Goal: Task Accomplishment & Management: Manage account settings

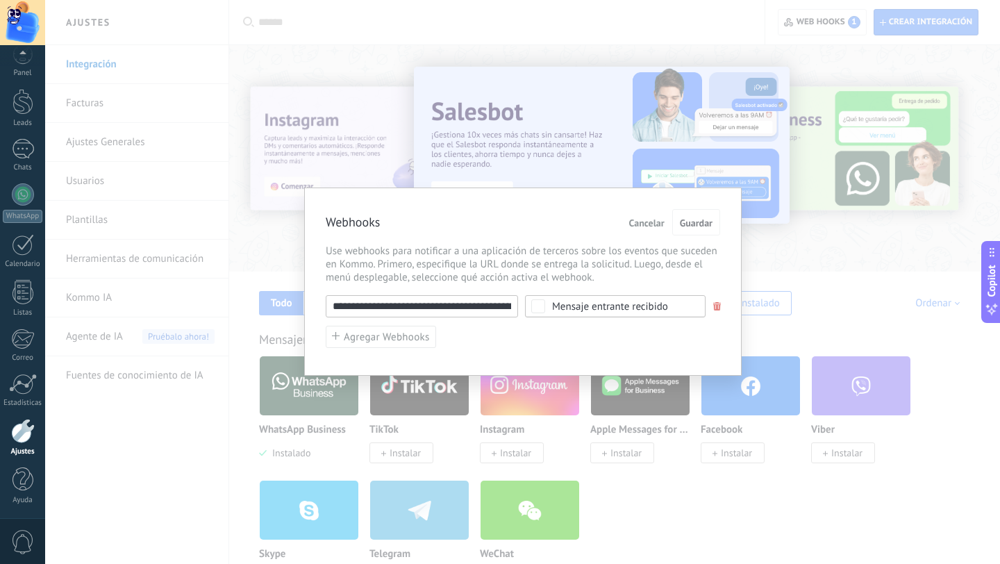
click at [652, 222] on span "Cancelar" at bounding box center [646, 223] width 35 height 10
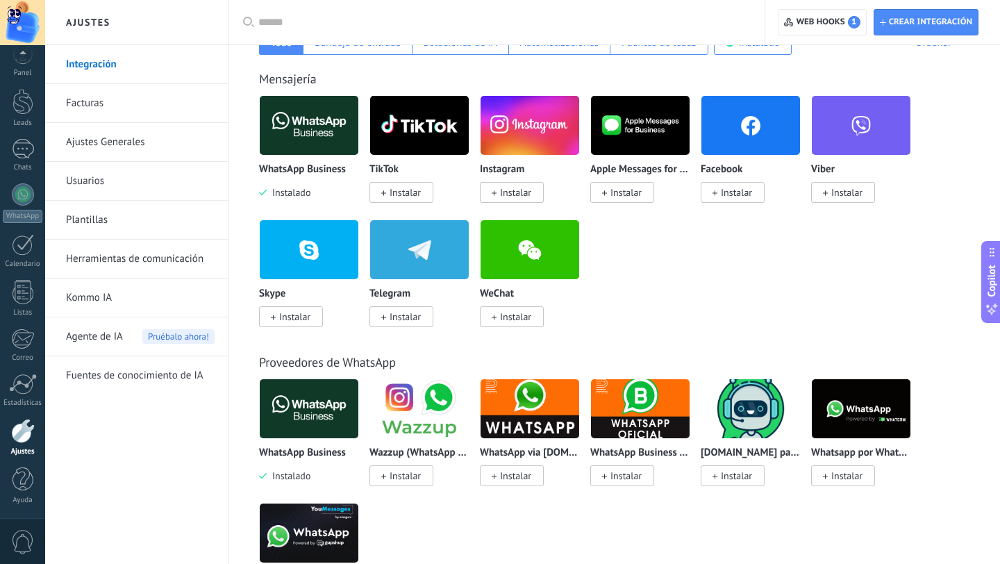
scroll to position [258, 0]
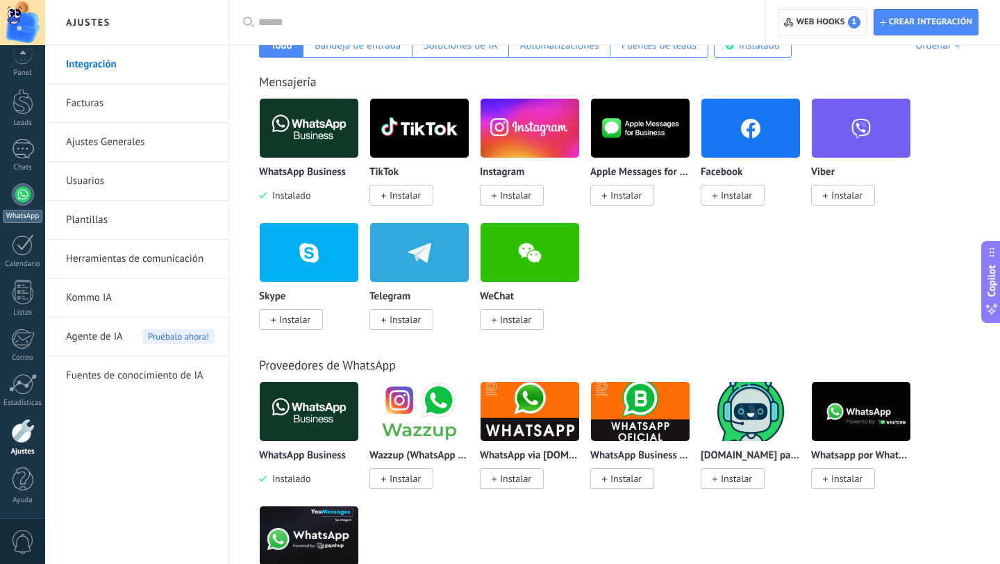
click at [24, 198] on div at bounding box center [23, 194] width 22 height 22
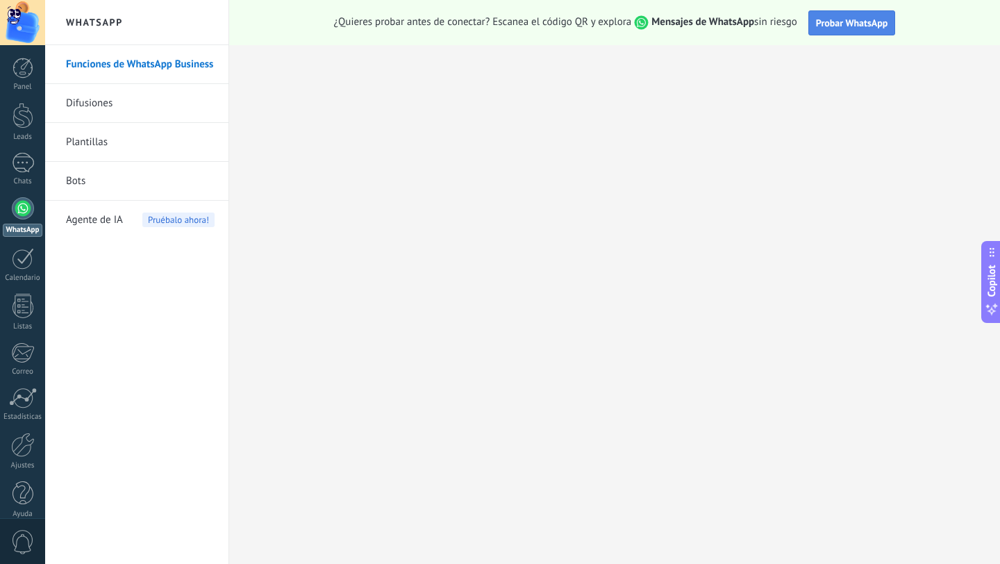
click at [833, 24] on span "Probar WhatsApp" at bounding box center [852, 23] width 72 height 12
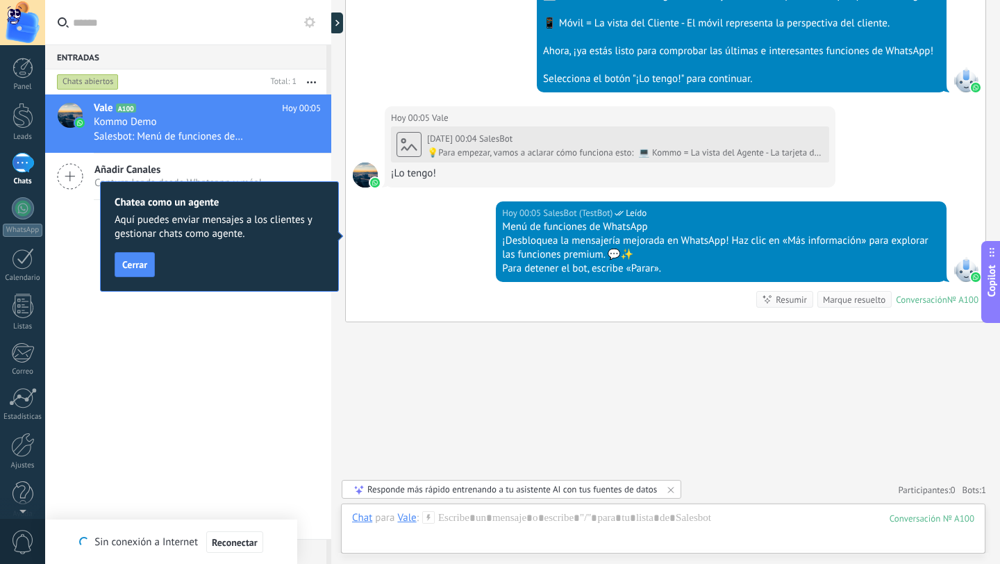
scroll to position [558, 0]
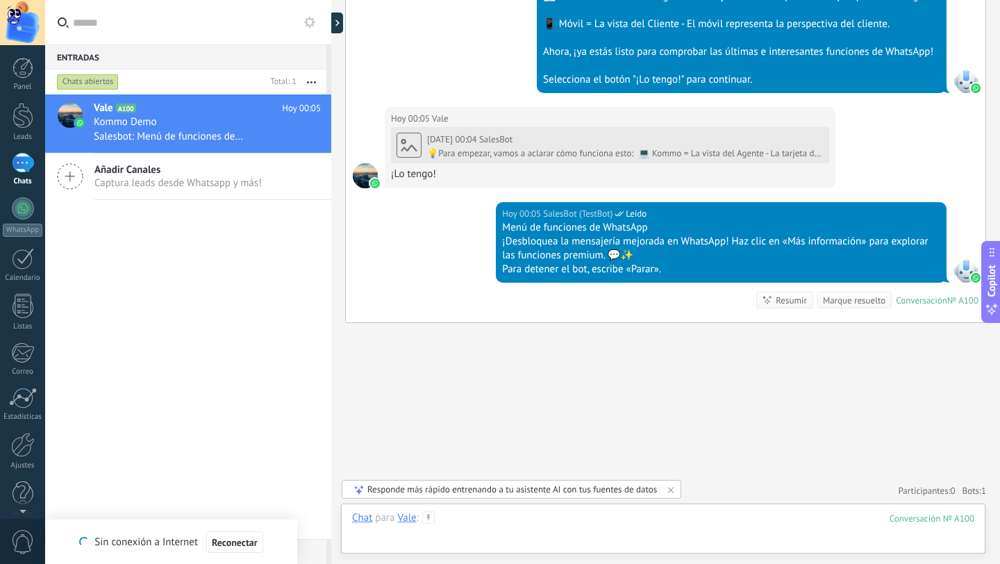
click at [392, 536] on div at bounding box center [663, 532] width 622 height 42
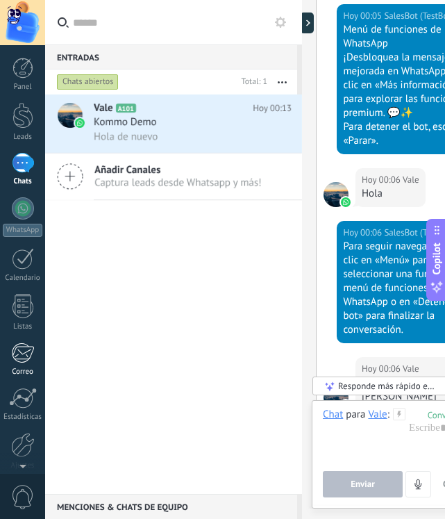
scroll to position [1515, 0]
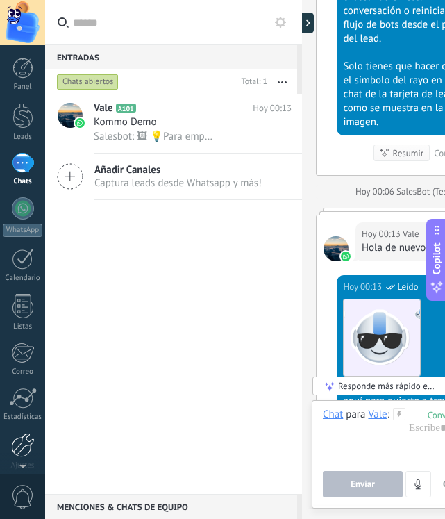
click at [26, 444] on div at bounding box center [23, 445] width 24 height 24
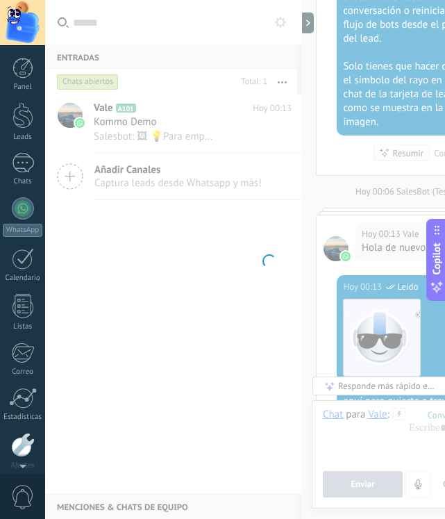
click at [26, 481] on div at bounding box center [22, 493] width 21 height 24
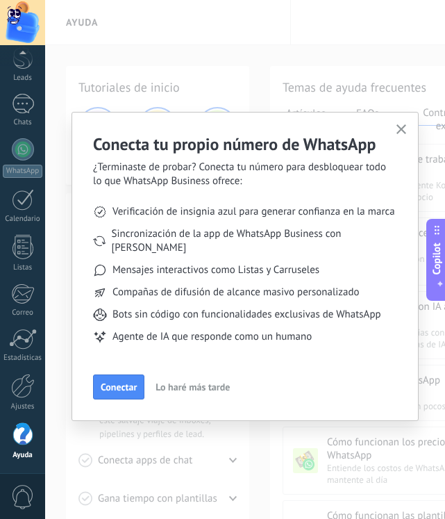
click at [401, 128] on icon "button" at bounding box center [402, 129] width 10 height 10
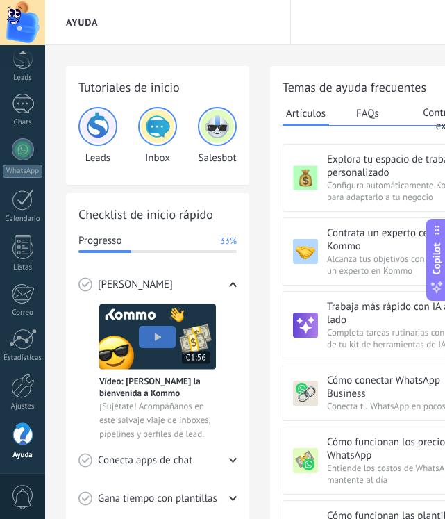
scroll to position [1, 3]
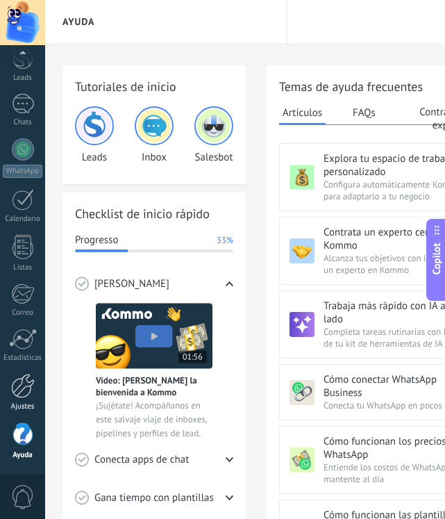
click at [25, 392] on div at bounding box center [23, 386] width 24 height 24
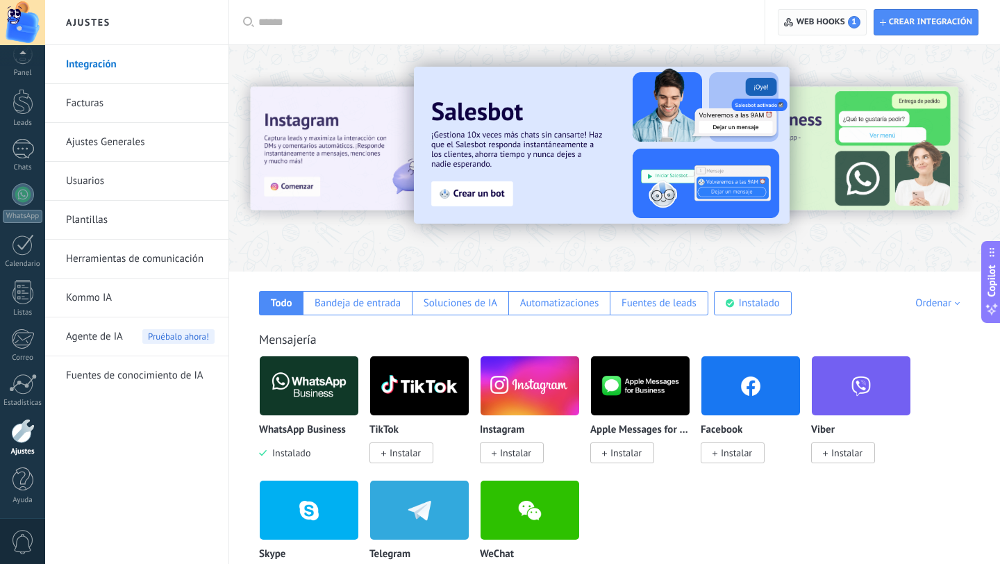
scroll to position [3, 0]
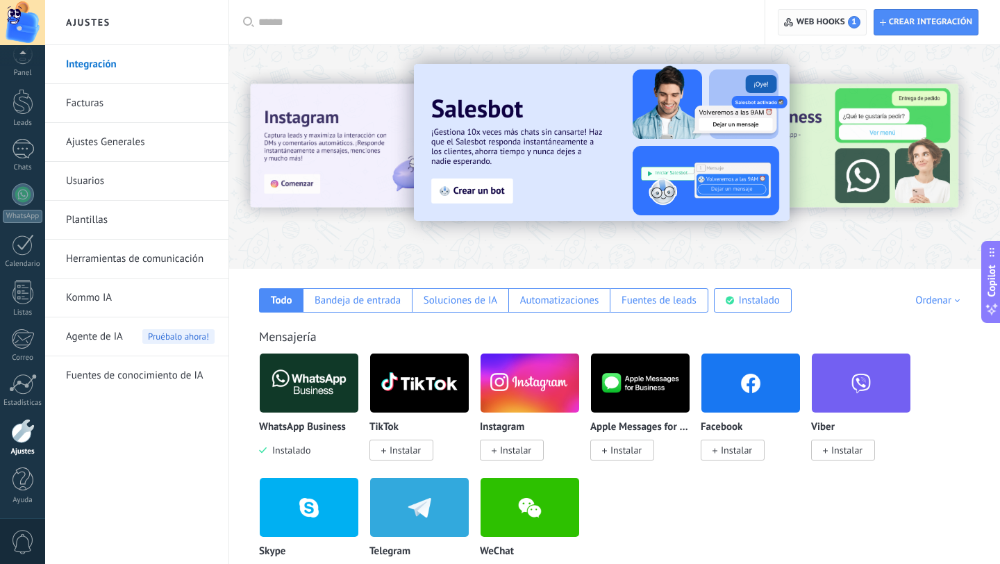
click at [804, 19] on span "Web hooks 1" at bounding box center [829, 22] width 64 height 12
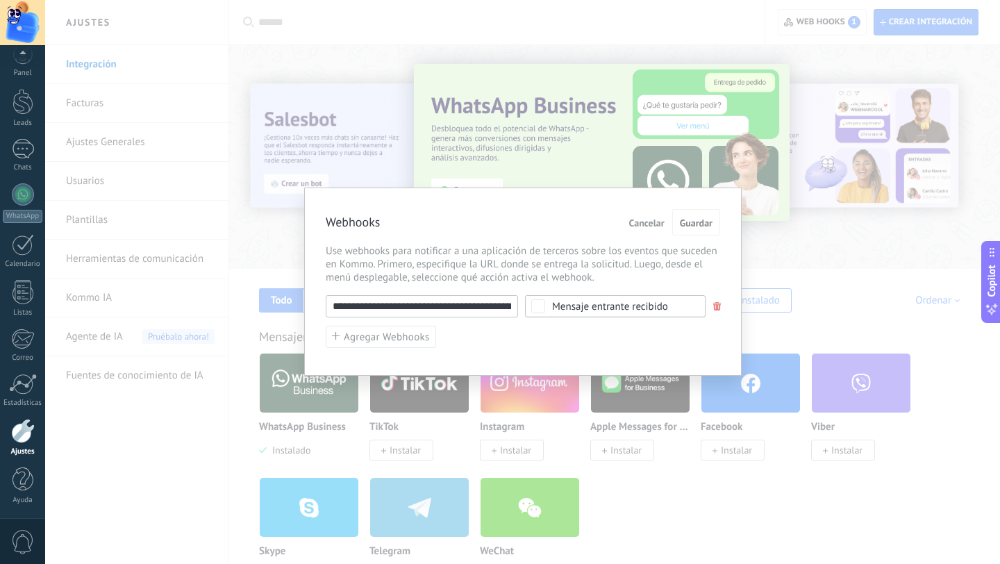
drag, startPoint x: 390, startPoint y: 310, endPoint x: 452, endPoint y: 308, distance: 62.5
click at [397, 309] on input "**********" at bounding box center [422, 306] width 192 height 22
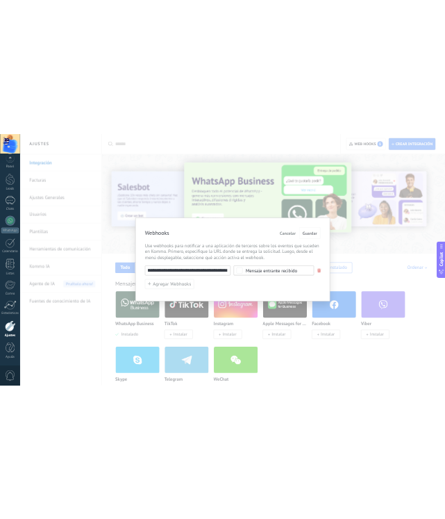
scroll to position [0, 191]
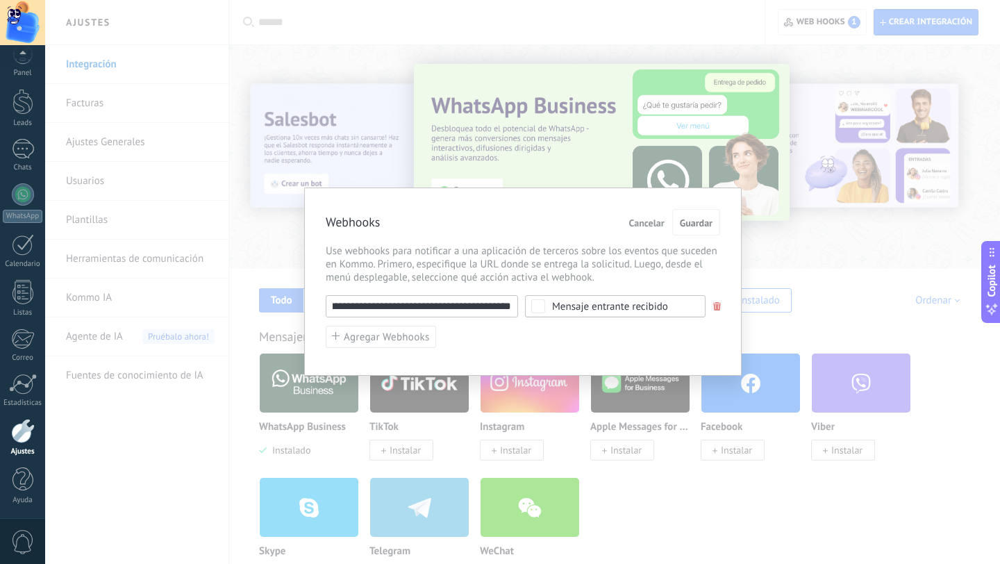
click at [538, 308] on div "**********" at bounding box center [523, 306] width 394 height 22
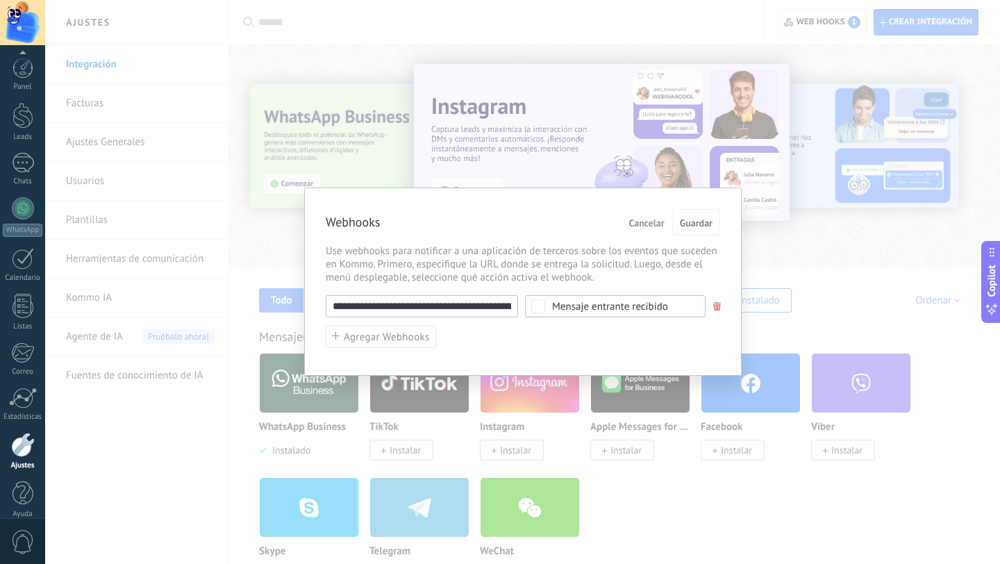
scroll to position [14, 0]
click at [93, 463] on div "**********" at bounding box center [522, 282] width 955 height 564
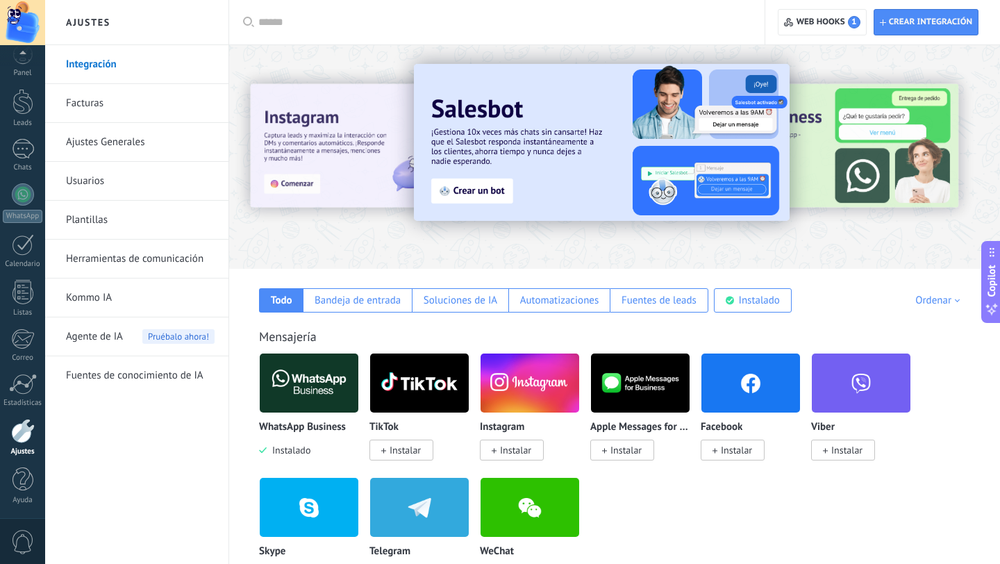
click at [17, 441] on div at bounding box center [23, 431] width 24 height 24
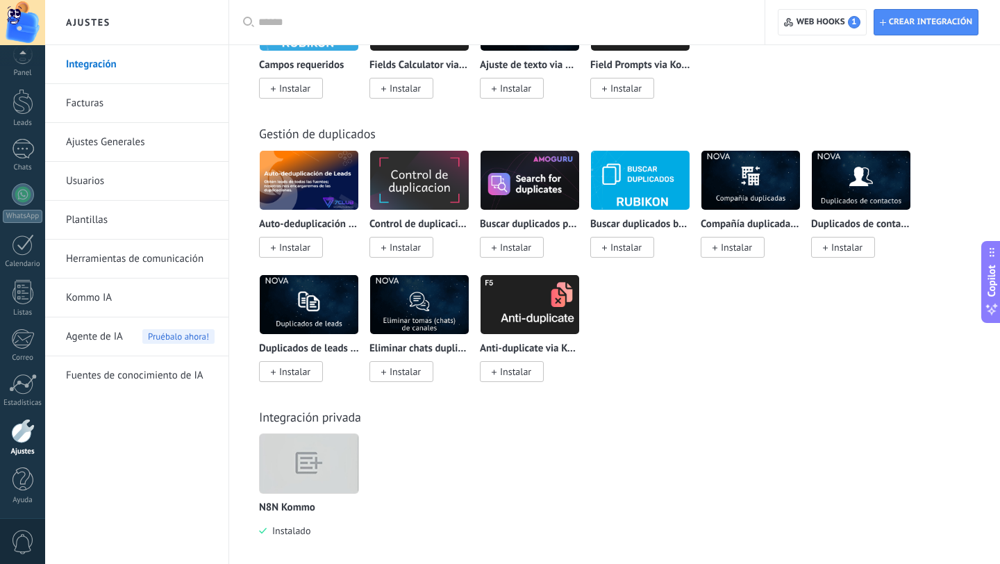
scroll to position [6085, 0]
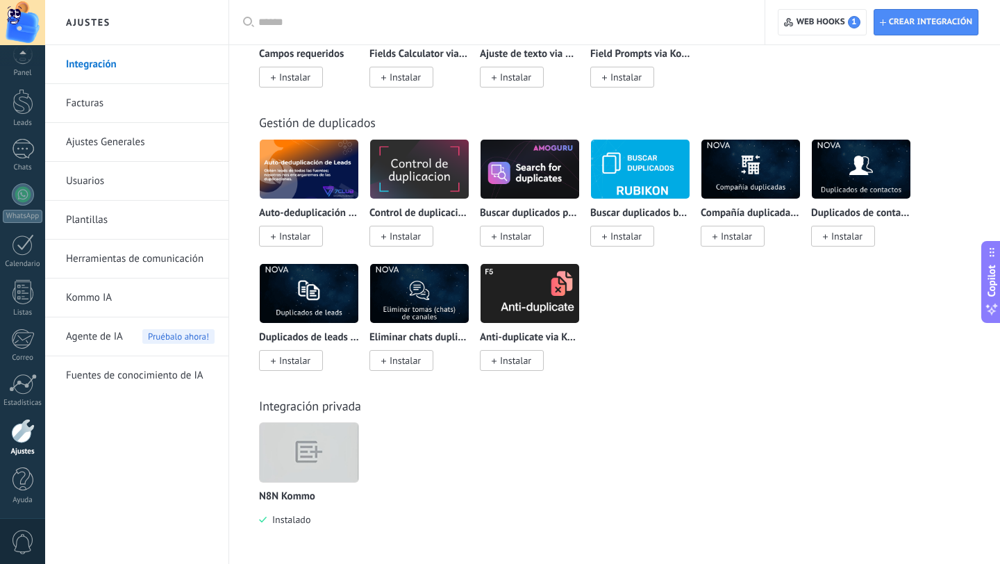
click at [326, 462] on img at bounding box center [309, 453] width 99 height 76
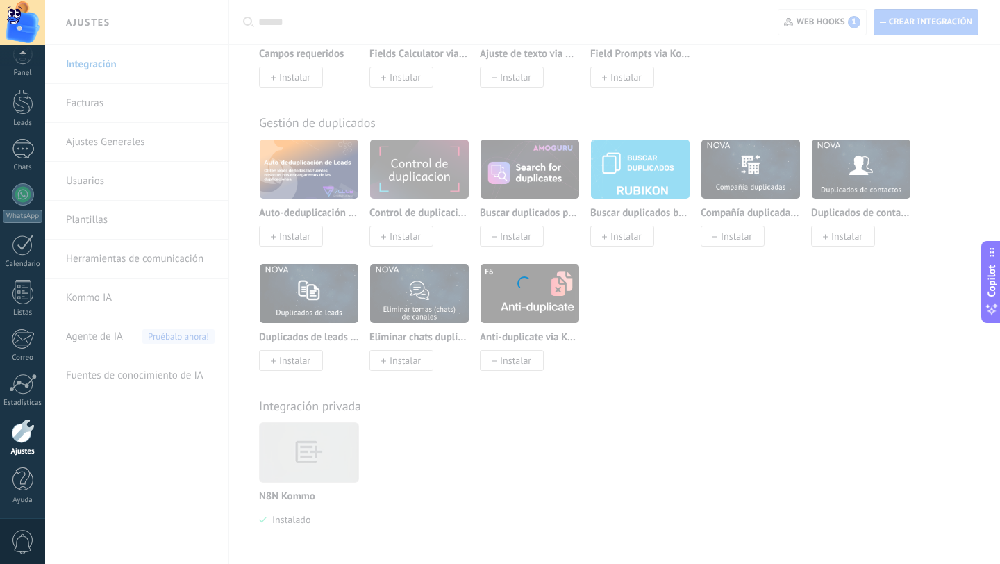
click at [326, 462] on div at bounding box center [522, 282] width 955 height 564
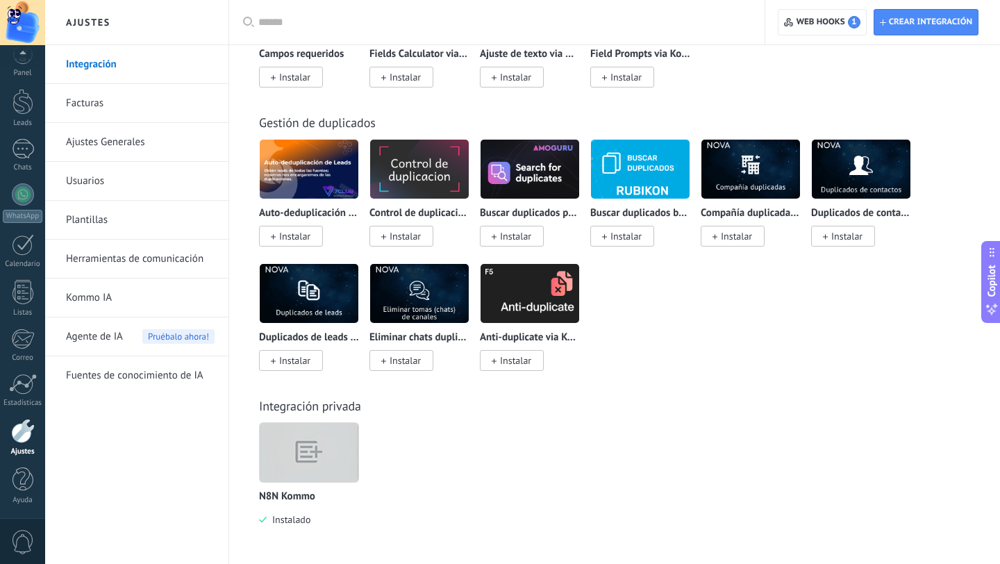
click at [312, 453] on img at bounding box center [309, 453] width 99 height 76
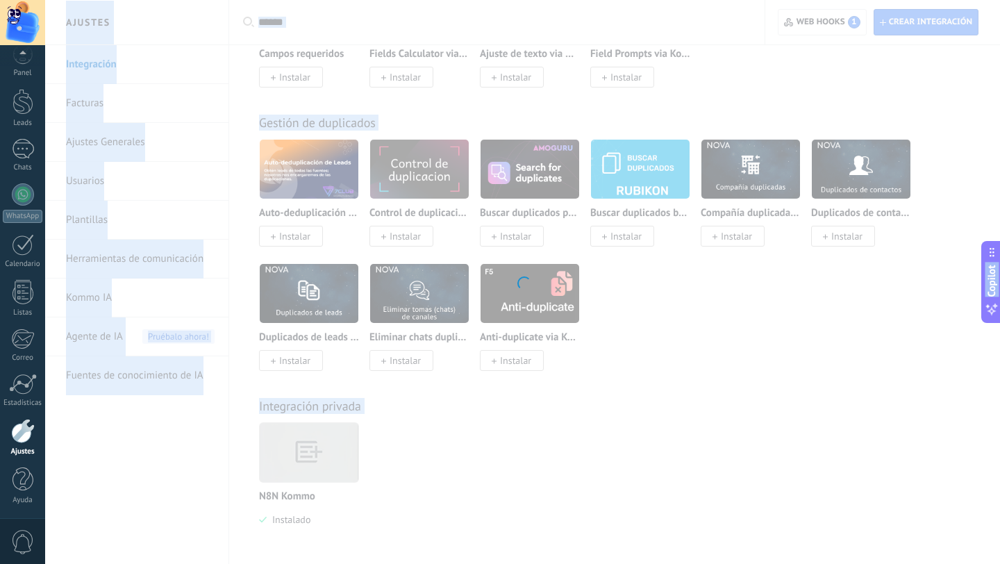
click at [312, 453] on div at bounding box center [522, 282] width 955 height 564
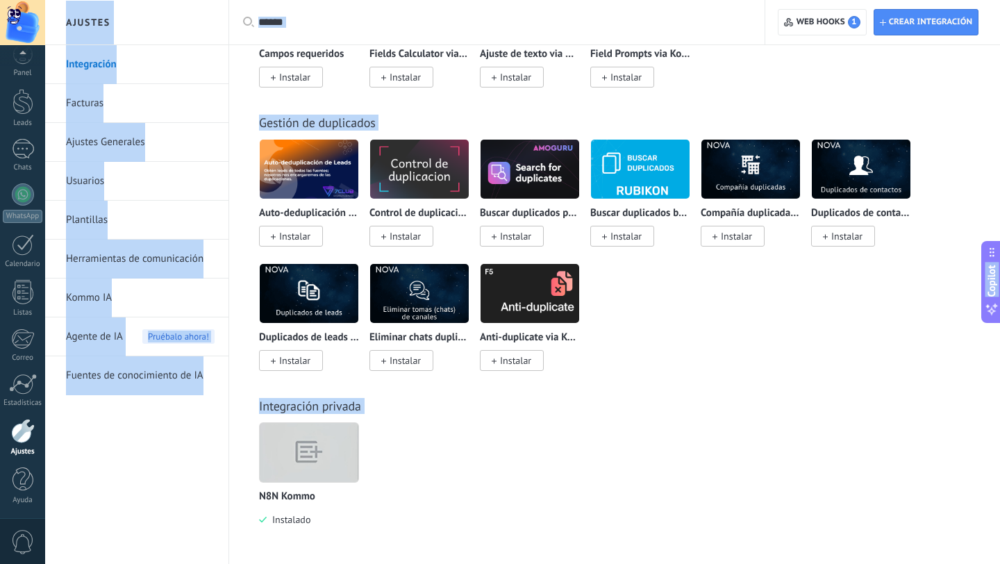
click at [307, 454] on img at bounding box center [309, 453] width 99 height 76
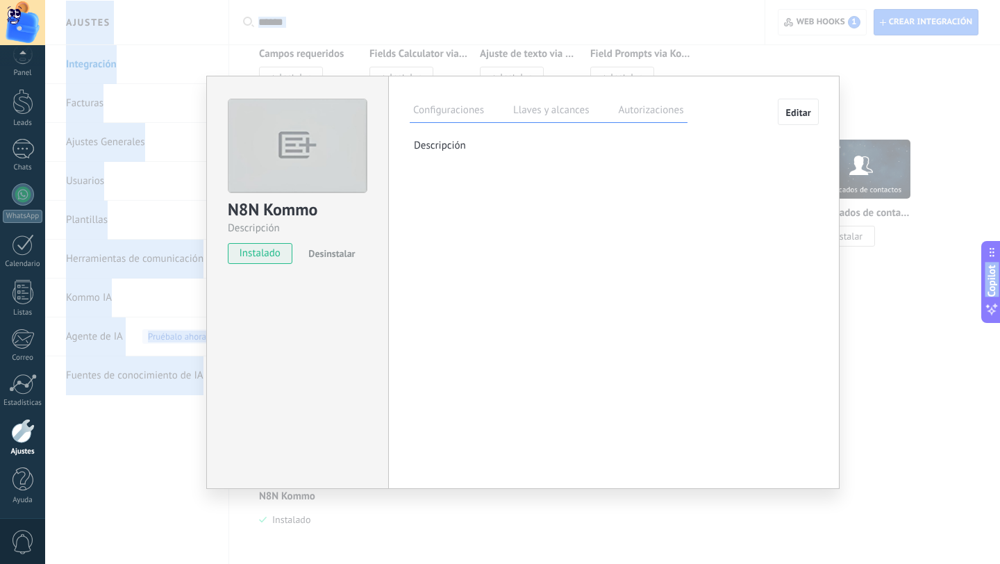
click at [440, 114] on label "Configuraciones" at bounding box center [449, 112] width 78 height 20
click at [536, 113] on label "Llaves y alcances" at bounding box center [551, 112] width 83 height 20
